Goal: Information Seeking & Learning: Learn about a topic

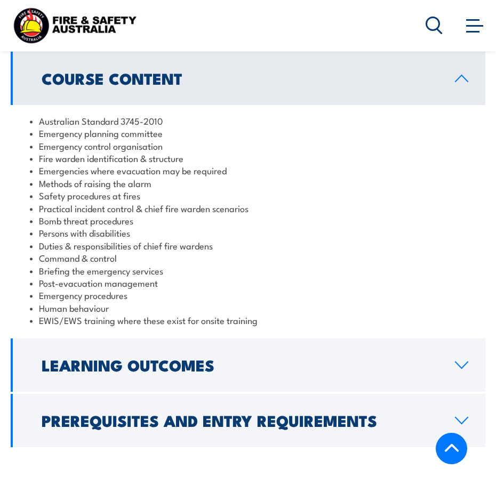
scroll to position [1284, 0]
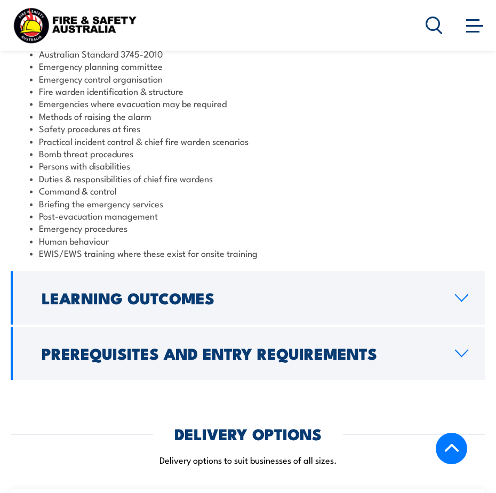
click at [260, 327] on link "Prerequisites and Entry Requirements" at bounding box center [248, 353] width 475 height 53
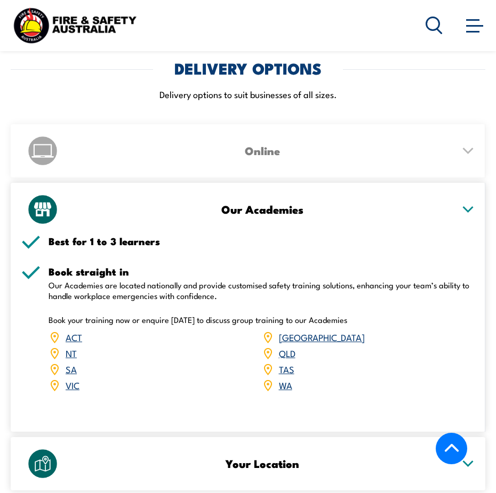
scroll to position [1616, 0]
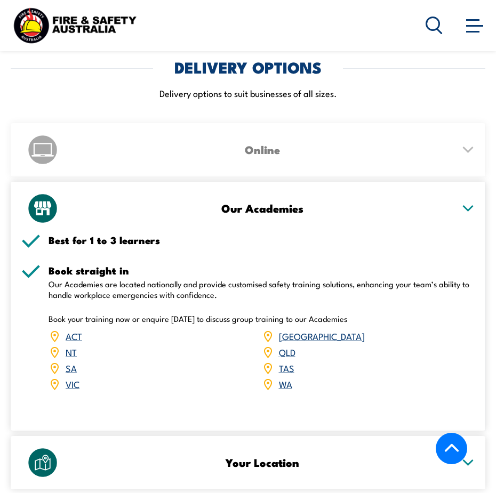
click at [291, 144] on h3 "Online" at bounding box center [262, 150] width 383 height 12
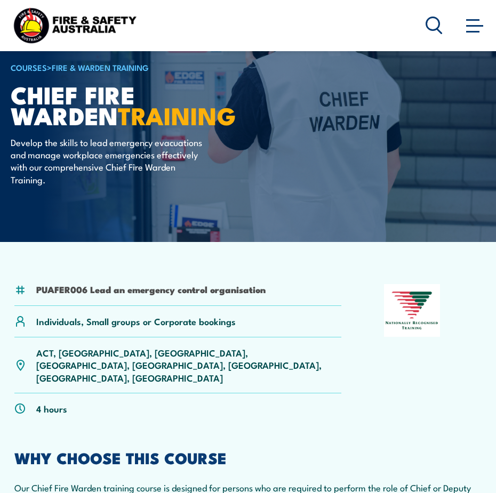
scroll to position [0, 0]
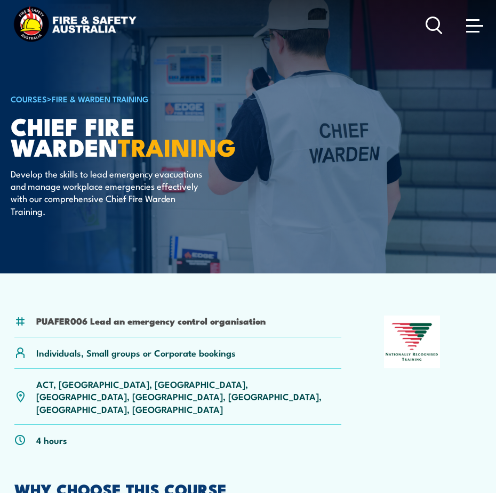
click at [464, 23] on link at bounding box center [474, 24] width 21 height 21
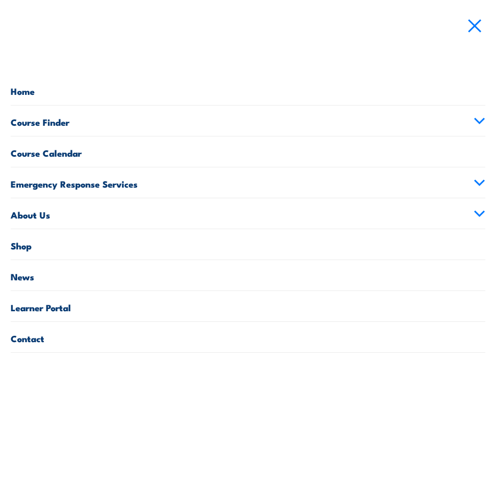
click at [107, 122] on link "Course Finder" at bounding box center [248, 121] width 475 height 30
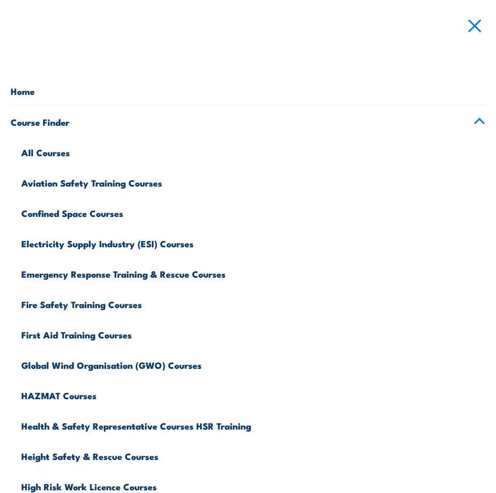
click at [484, 116] on link "Course Finder" at bounding box center [248, 121] width 475 height 30
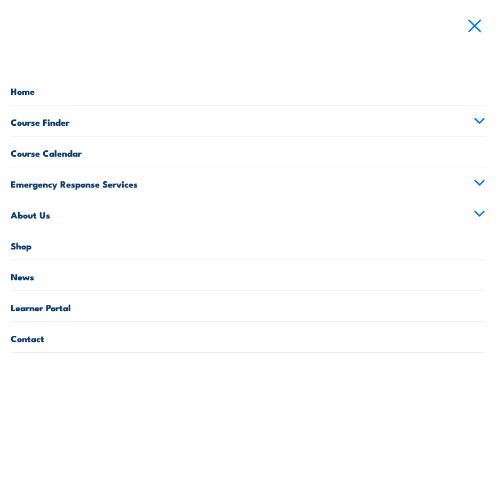
click at [478, 31] on link at bounding box center [474, 24] width 21 height 21
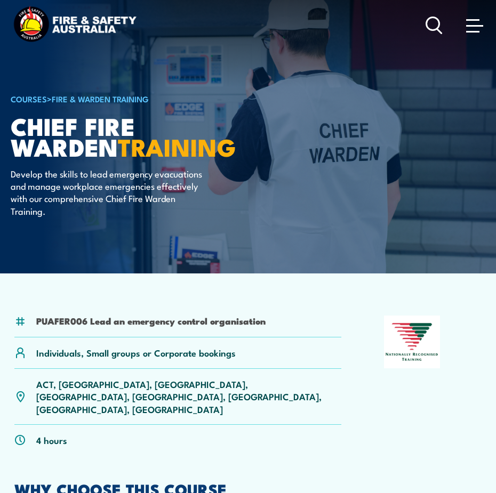
click at [130, 155] on h1 "Chief Fire Warden TRAINING" at bounding box center [143, 136] width 264 height 42
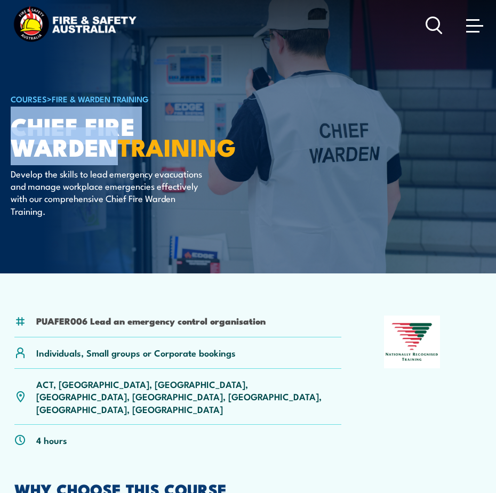
drag, startPoint x: 248, startPoint y: 131, endPoint x: 14, endPoint y: 121, distance: 233.9
click at [14, 121] on h1 "Chief Fire Warden TRAINING" at bounding box center [143, 136] width 264 height 42
copy h1 "Chief Fire Warden"
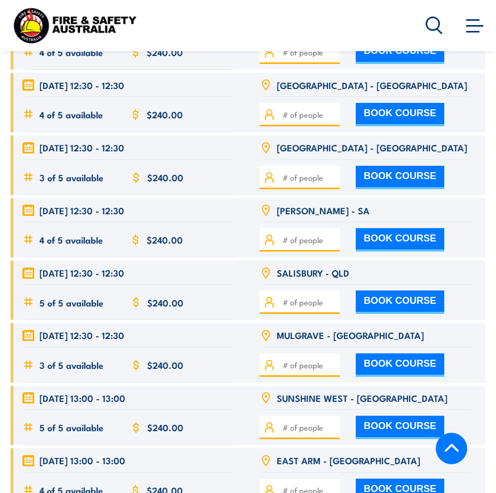
scroll to position [3591, 0]
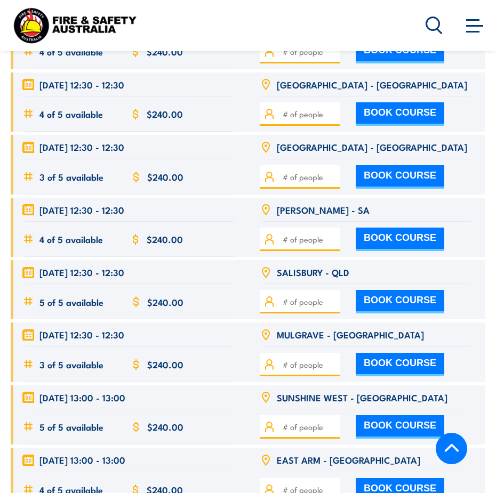
click at [468, 23] on span at bounding box center [474, 25] width 17 height 12
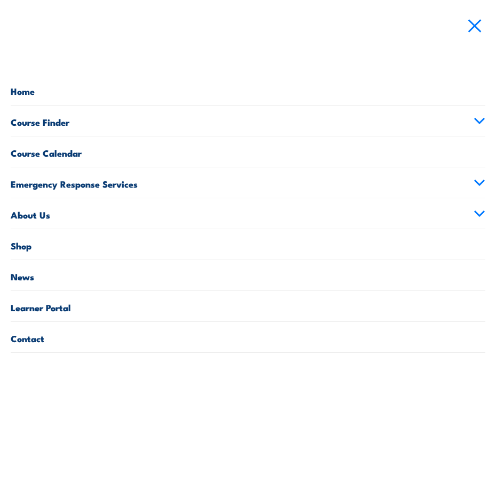
click at [72, 128] on link "Course Finder" at bounding box center [248, 121] width 475 height 30
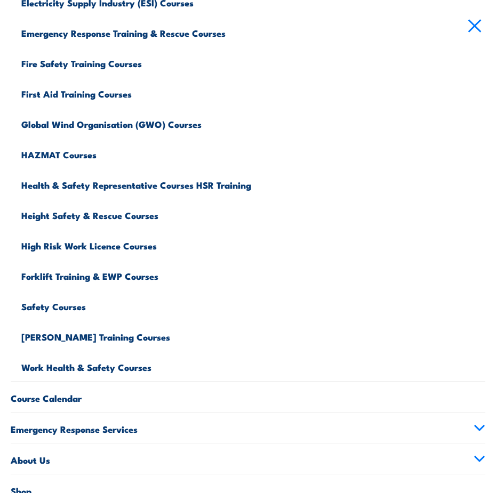
scroll to position [362, 0]
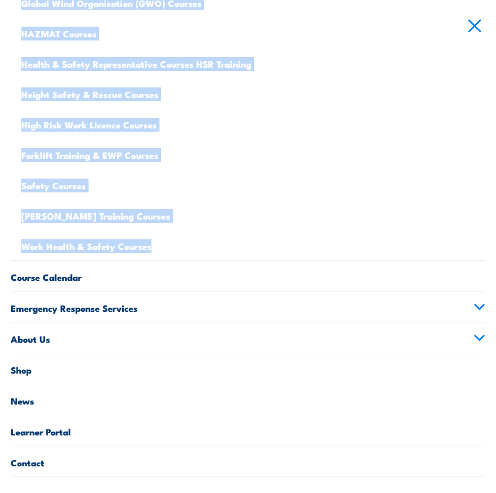
drag, startPoint x: 17, startPoint y: 149, endPoint x: 211, endPoint y: 245, distance: 216.6
click at [211, 245] on ul "All Courses Aviation Safety Training Courses Confined Space Courses Electricity…" at bounding box center [248, 17] width 475 height 487
copy ul "All Courses Aviation Safety Training Courses Confined Space Courses Electricity…"
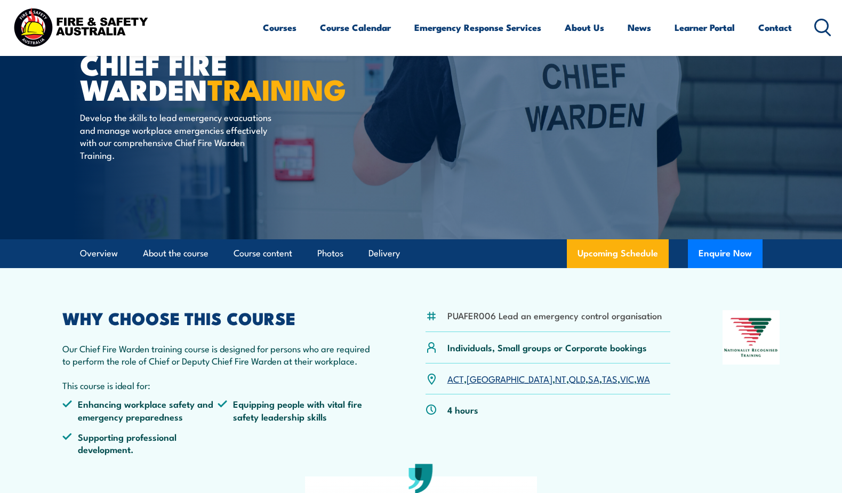
scroll to position [0, 0]
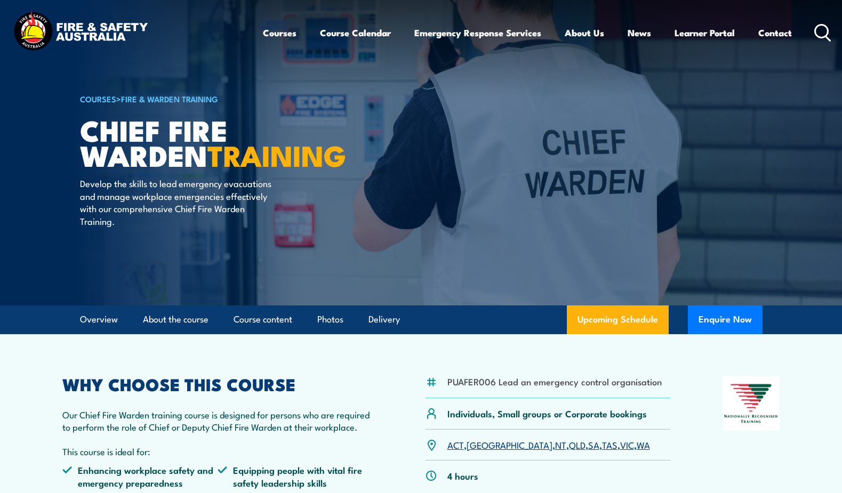
click at [274, 41] on link "Courses" at bounding box center [280, 33] width 34 height 28
click at [280, 32] on link "Courses" at bounding box center [280, 33] width 34 height 28
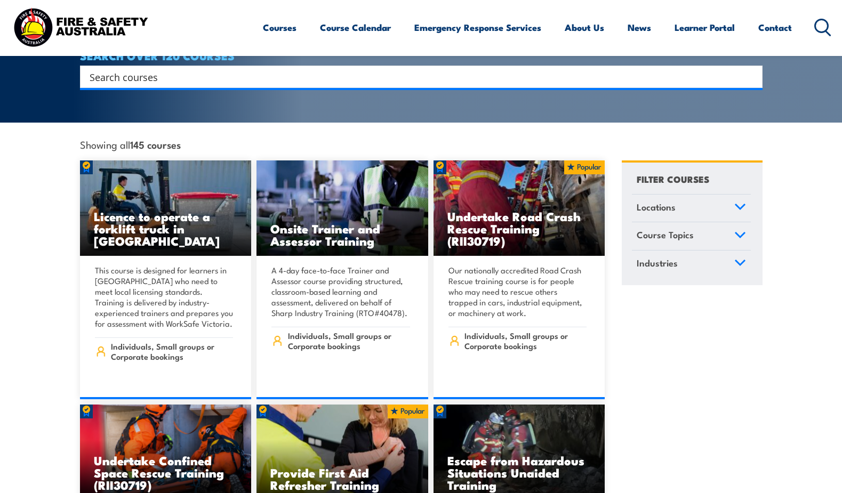
click at [681, 200] on link "Locations" at bounding box center [691, 209] width 119 height 28
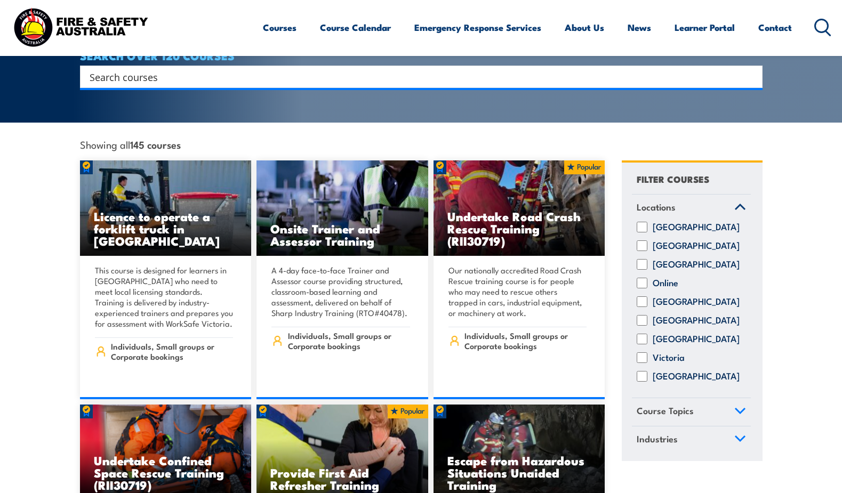
click at [643, 353] on input "Victoria" at bounding box center [642, 358] width 11 height 11
checkbox input "true"
click at [722, 403] on link "Course Topics" at bounding box center [691, 413] width 119 height 28
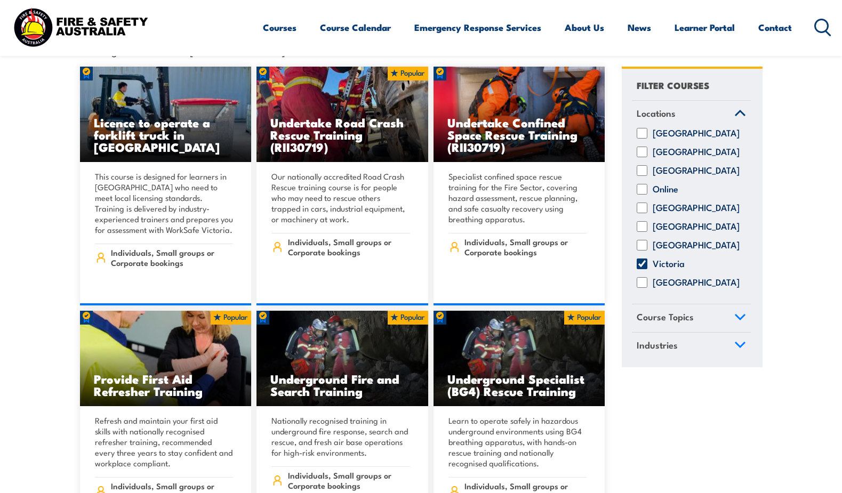
scroll to position [325, 0]
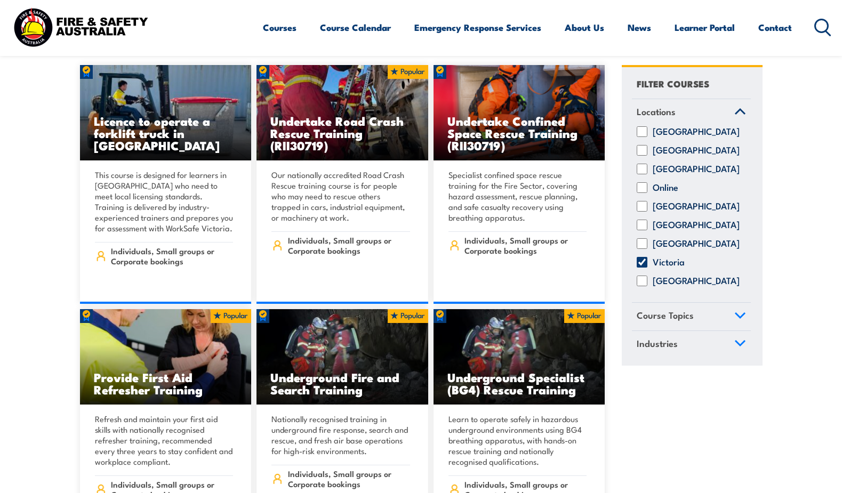
click at [738, 316] on icon at bounding box center [741, 315] width 10 height 5
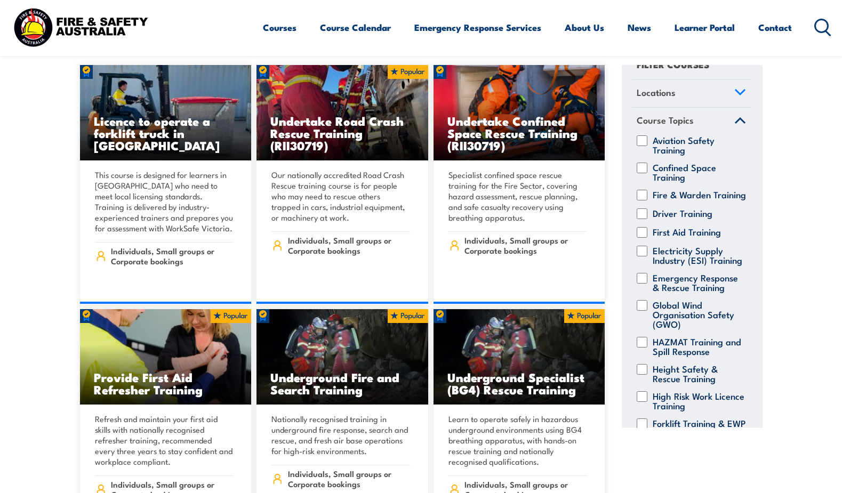
scroll to position [0, 0]
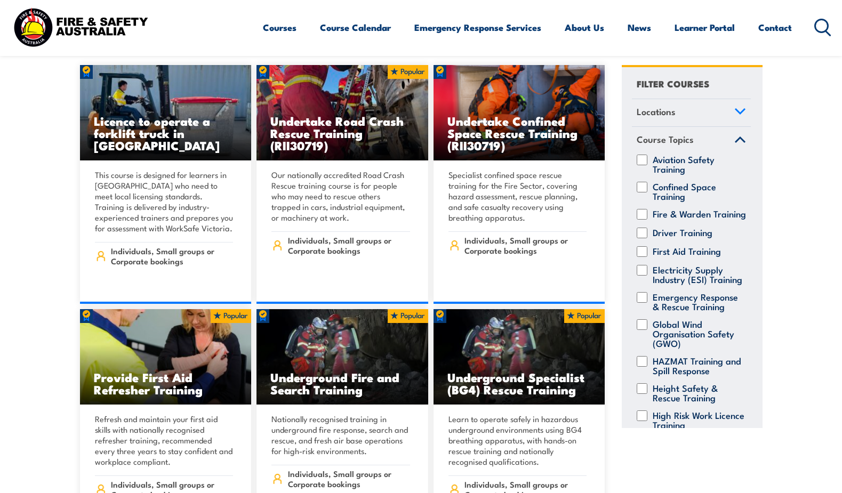
click at [689, 209] on label "Fire & Warden Training" at bounding box center [699, 214] width 93 height 11
click at [648, 209] on input "Fire & Warden Training" at bounding box center [642, 214] width 11 height 11
checkbox input "true"
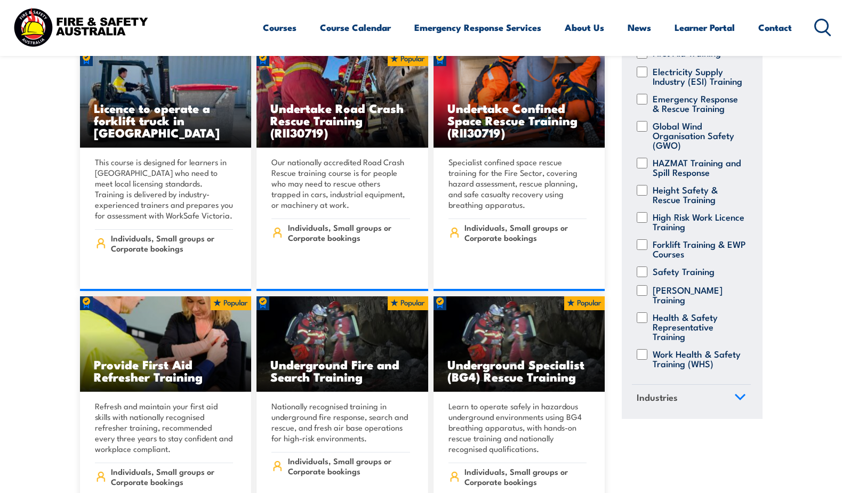
scroll to position [354, 0]
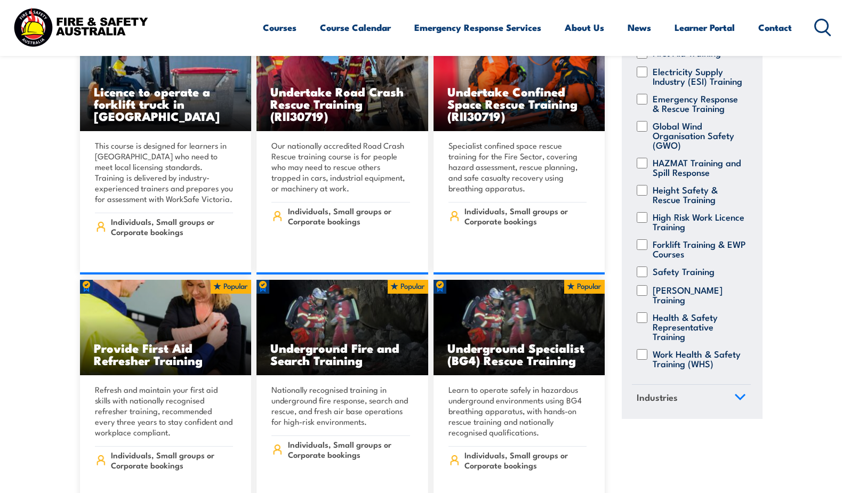
click at [682, 403] on link "Industries" at bounding box center [691, 399] width 119 height 28
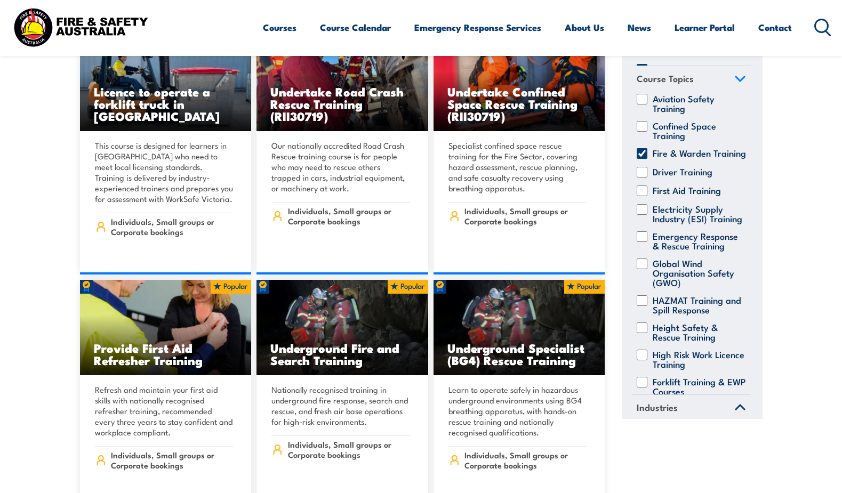
scroll to position [0, 0]
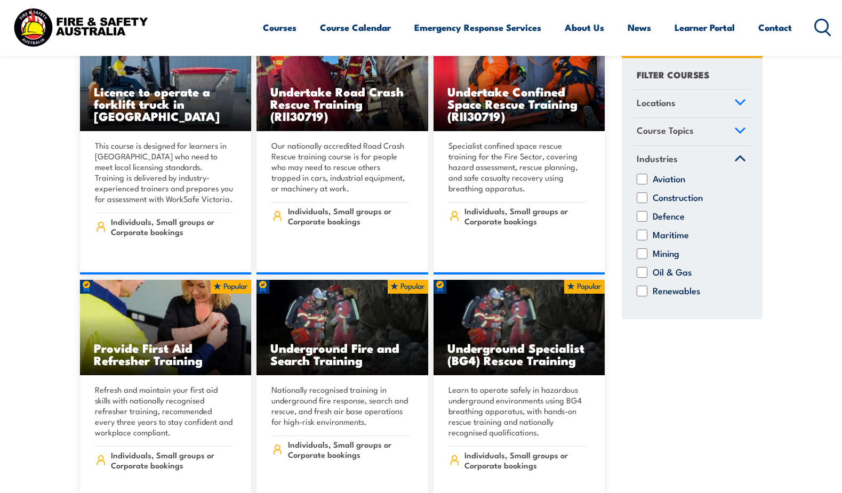
click at [684, 128] on span "Course Topics" at bounding box center [665, 131] width 57 height 14
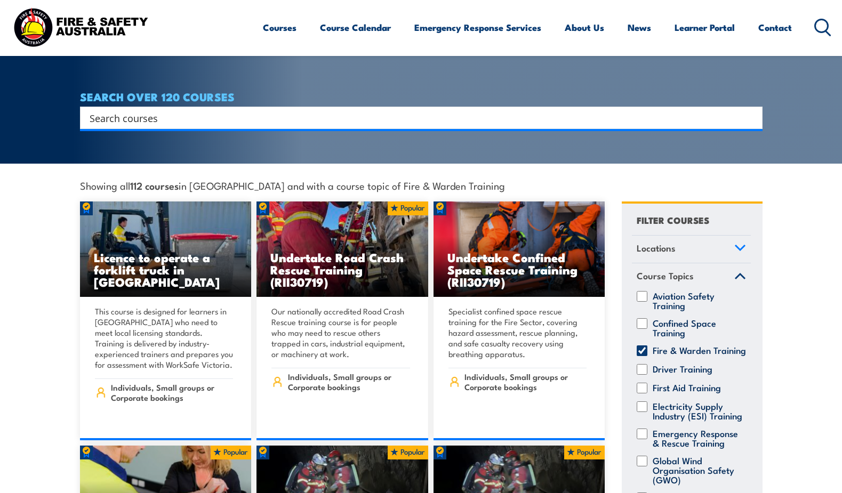
scroll to position [200, 0]
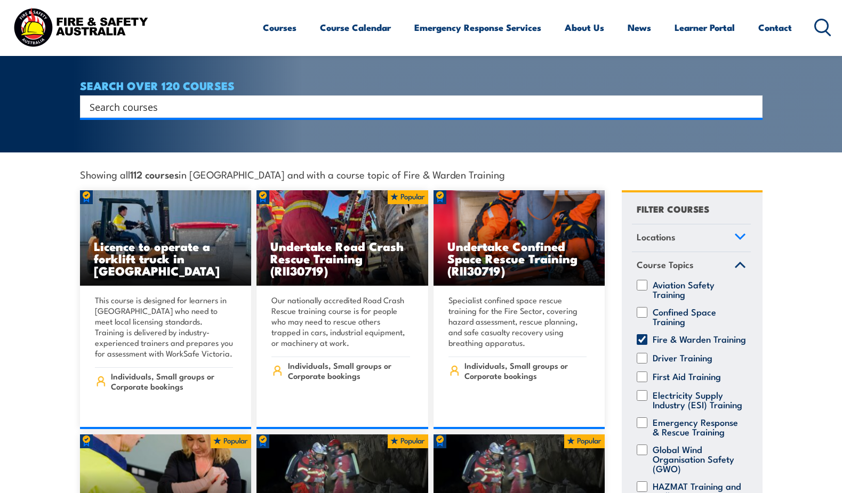
click at [723, 254] on link "Course Topics" at bounding box center [691, 266] width 119 height 28
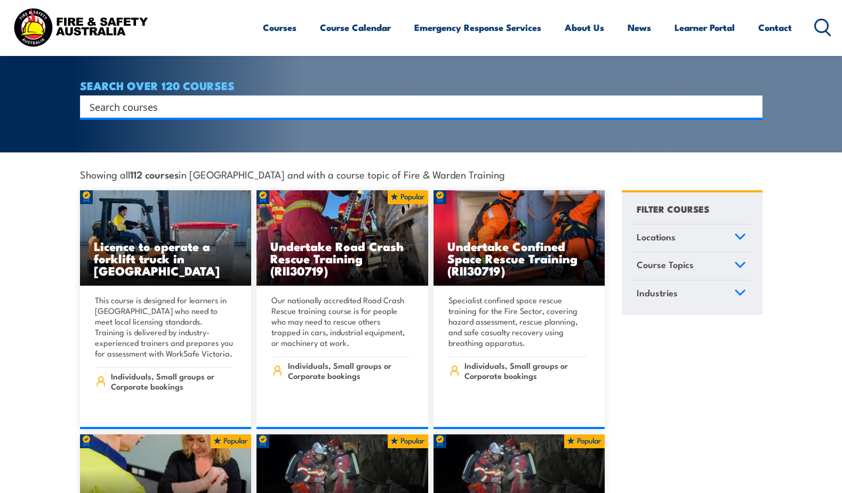
click at [161, 101] on div "Search" at bounding box center [421, 106] width 683 height 22
click at [161, 99] on input "Search input" at bounding box center [415, 107] width 650 height 16
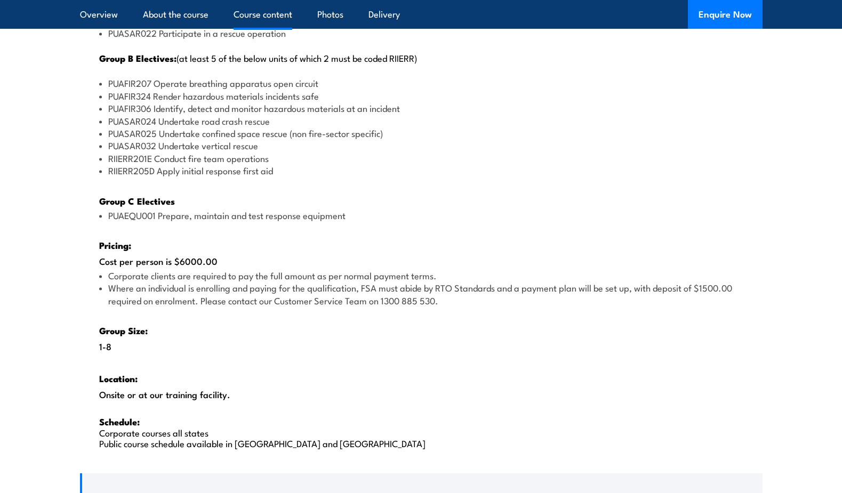
scroll to position [1471, 0]
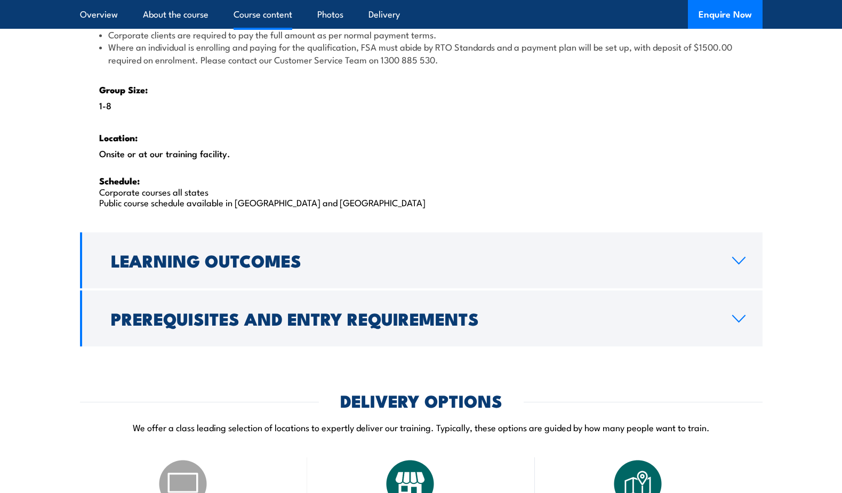
click at [401, 270] on link "Learning Outcomes" at bounding box center [421, 261] width 683 height 56
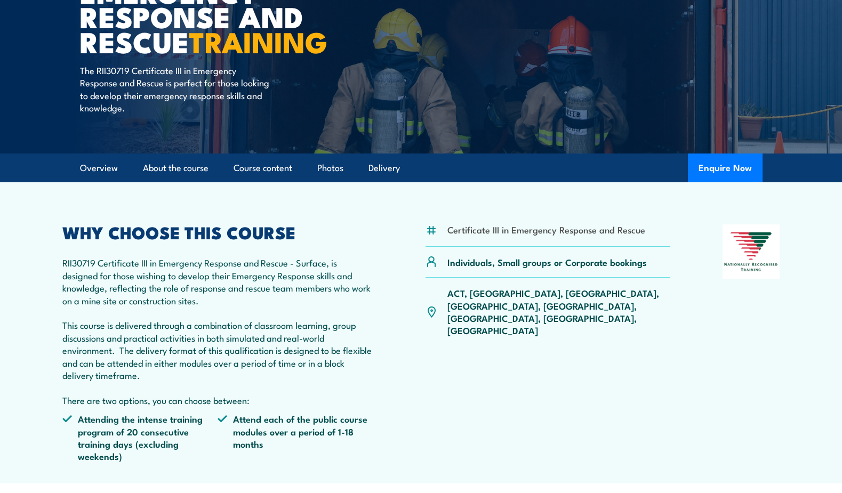
scroll to position [0, 0]
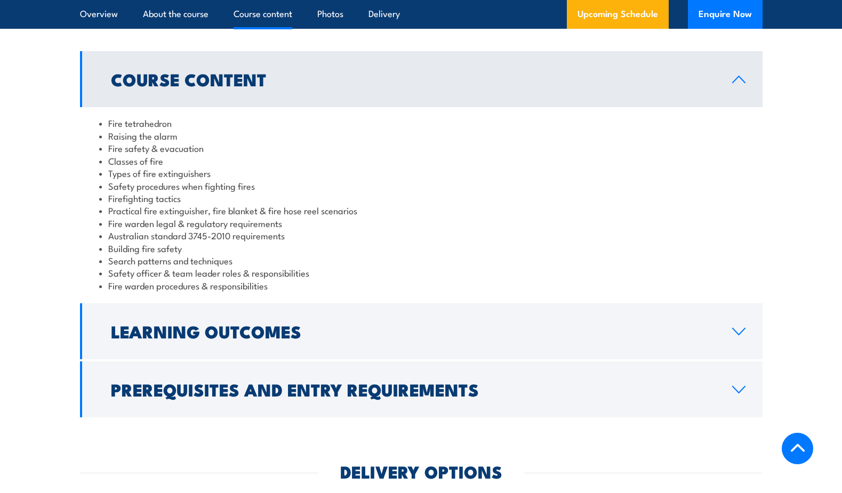
scroll to position [879, 0]
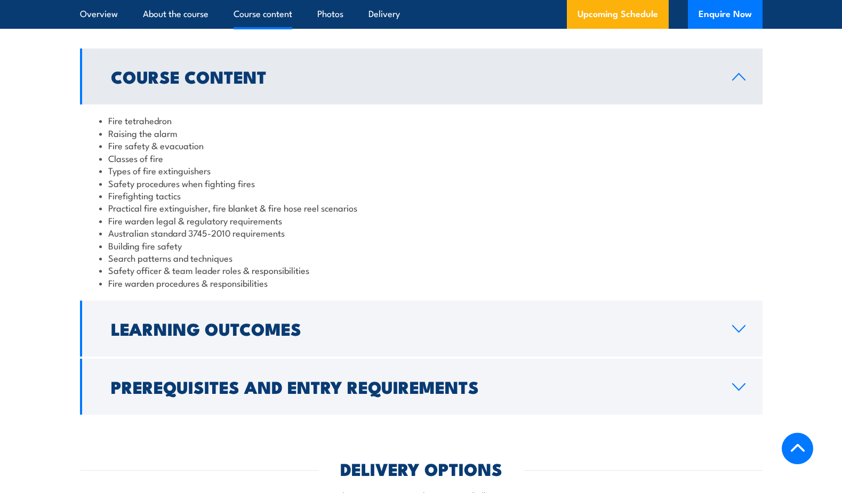
click at [343, 320] on link "Learning Outcomes" at bounding box center [421, 329] width 683 height 56
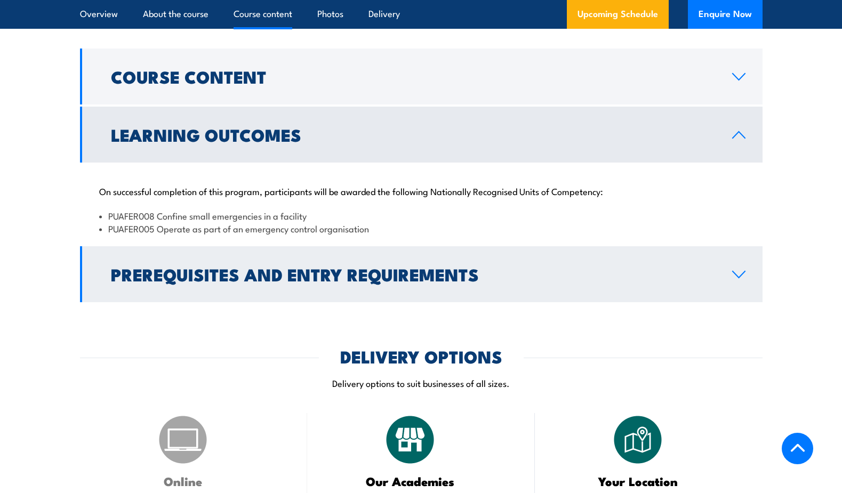
click at [333, 293] on link "Prerequisites and Entry Requirements" at bounding box center [421, 274] width 683 height 56
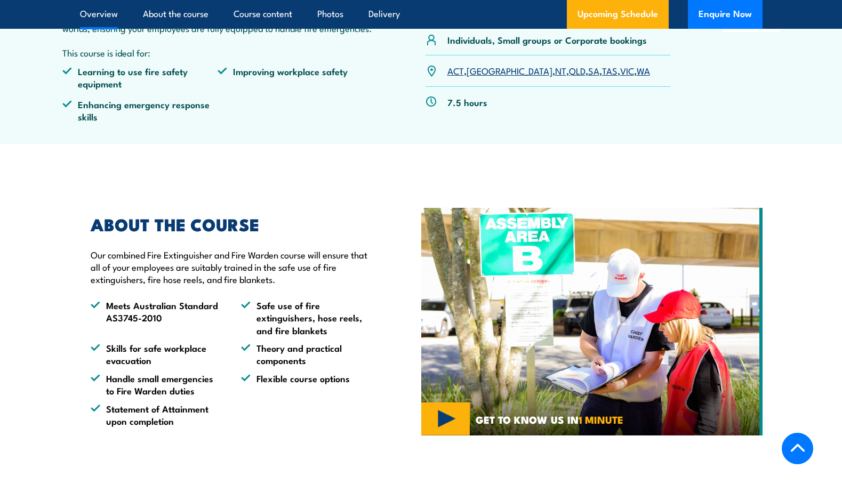
scroll to position [0, 0]
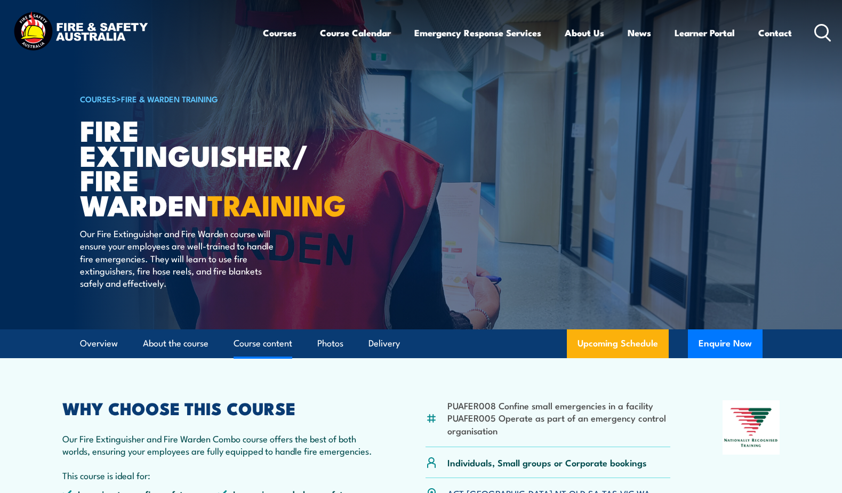
click at [282, 349] on link "Course content" at bounding box center [263, 344] width 59 height 28
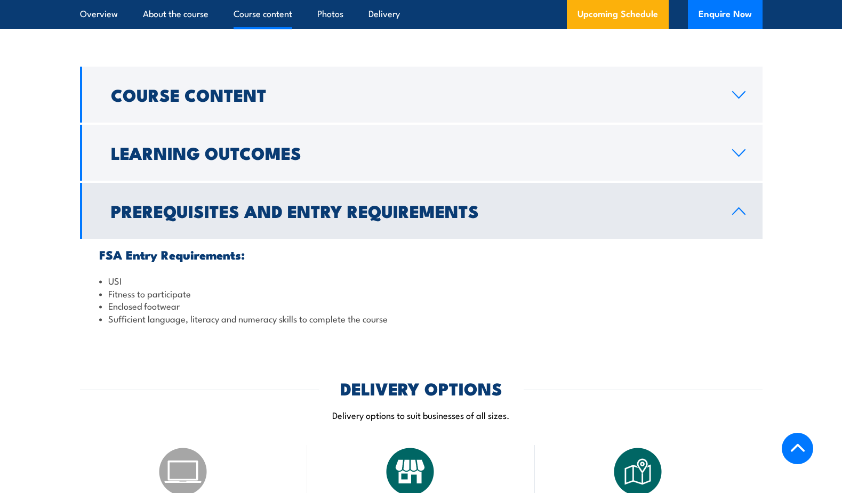
scroll to position [862, 0]
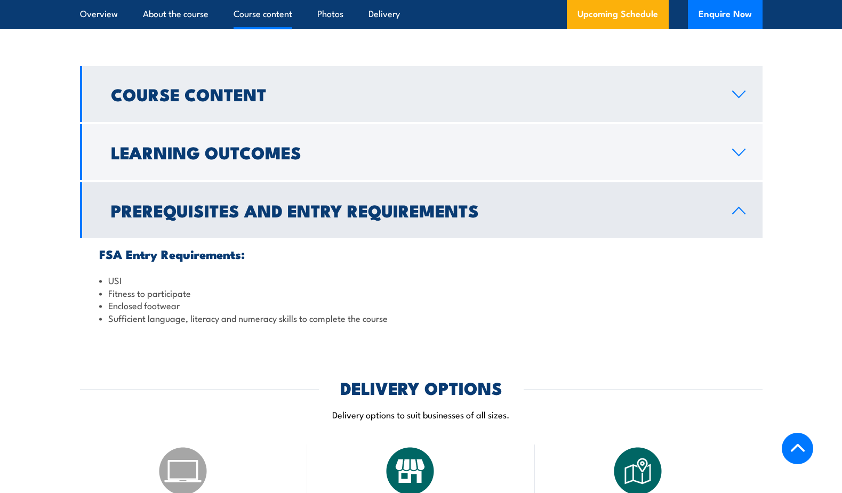
click at [275, 90] on h2 "Course Content" at bounding box center [413, 93] width 604 height 15
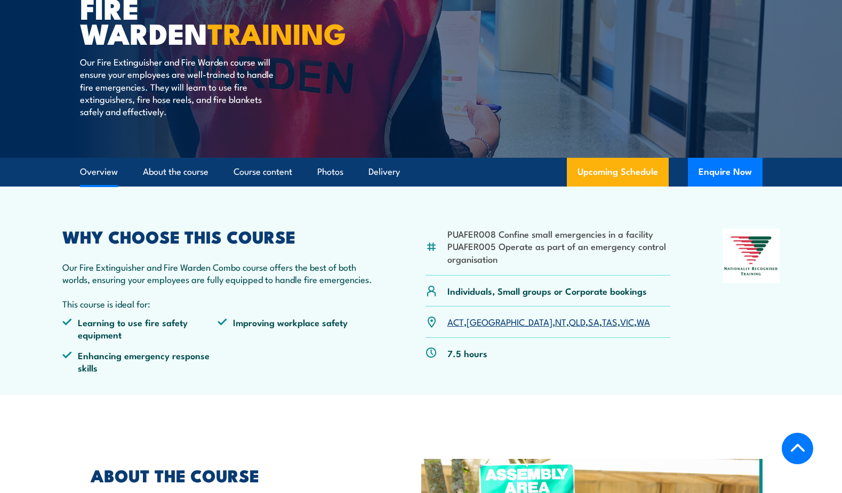
scroll to position [0, 0]
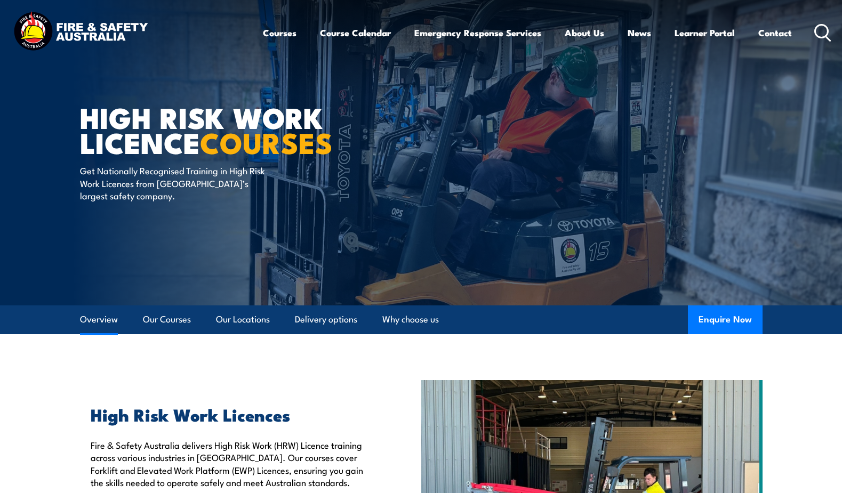
click at [109, 316] on link "Overview" at bounding box center [99, 320] width 38 height 28
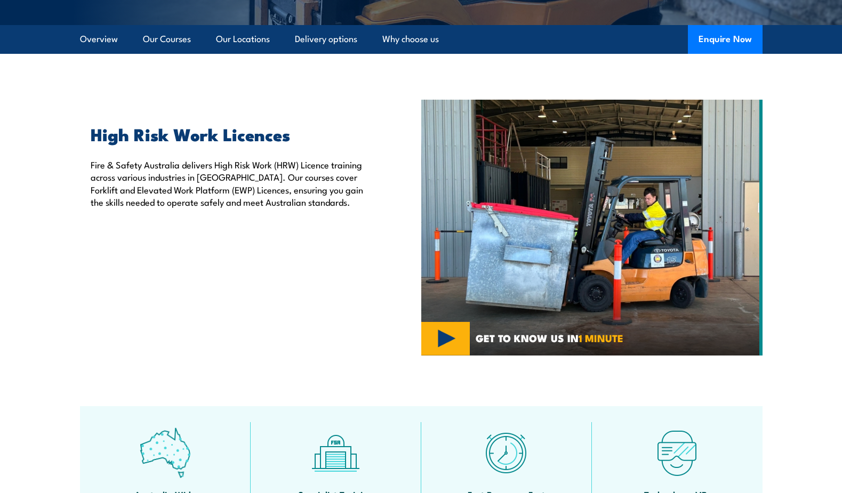
scroll to position [283, 0]
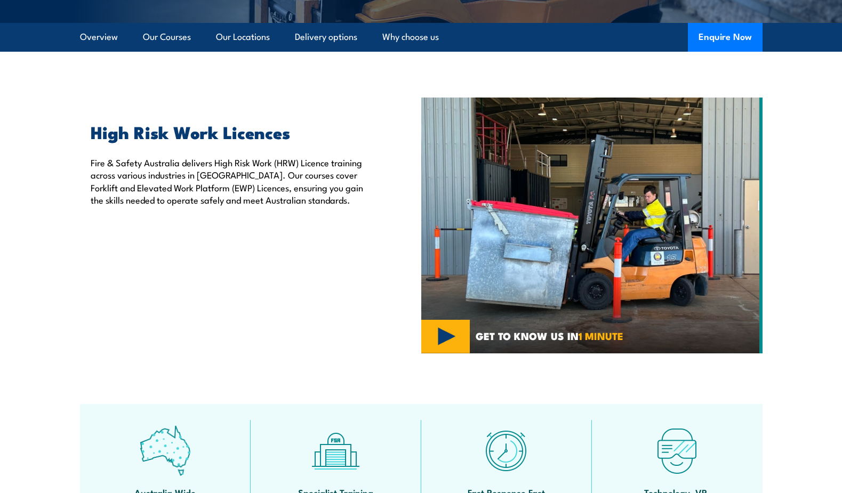
click at [516, 338] on span "GET TO KNOW US IN 1 MINUTE" at bounding box center [550, 336] width 148 height 10
click at [447, 330] on img at bounding box center [591, 226] width 341 height 256
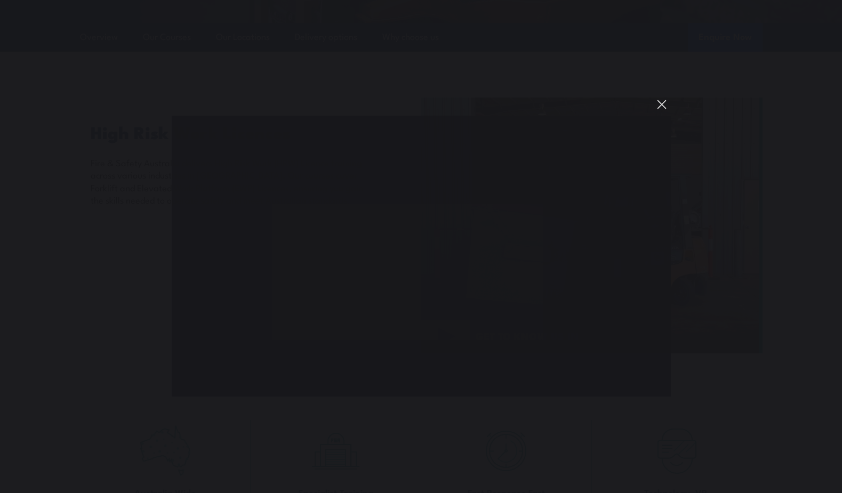
click at [664, 102] on button "You can close this modal content with the ESC key" at bounding box center [662, 104] width 18 height 18
